Goal: Find specific page/section: Find specific page/section

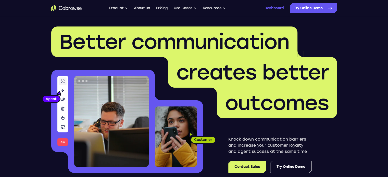
click at [275, 8] on link "Dashboard" at bounding box center [273, 8] width 19 height 10
click at [278, 4] on link "Dashboard" at bounding box center [273, 8] width 19 height 10
click at [276, 8] on link "Dashboard" at bounding box center [273, 8] width 19 height 10
